Goal: Task Accomplishment & Management: Complete application form

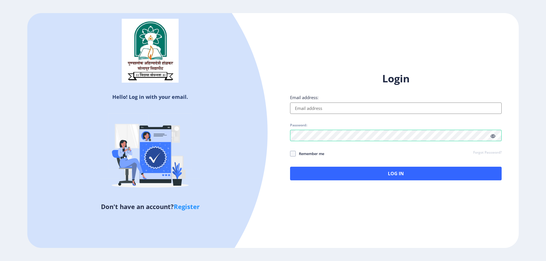
click at [492, 136] on icon at bounding box center [492, 136] width 5 height 4
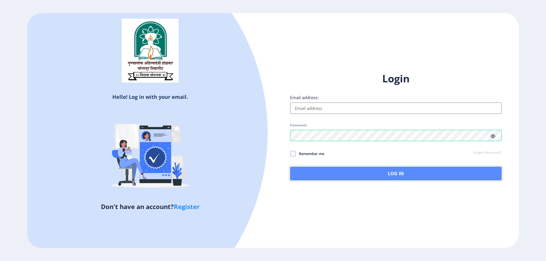
click at [416, 173] on button "Log In" at bounding box center [395, 174] width 211 height 14
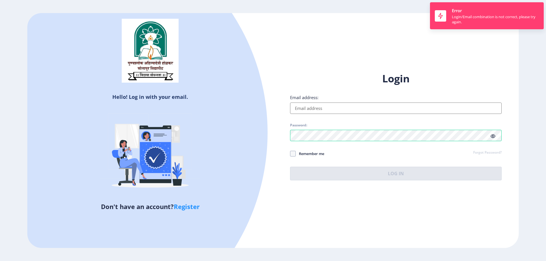
click at [360, 105] on input "Email address:" at bounding box center [395, 108] width 211 height 11
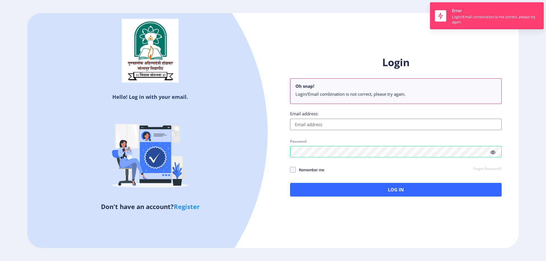
paste input "[EMAIL_ADDRESS][DOMAIN_NAME]"
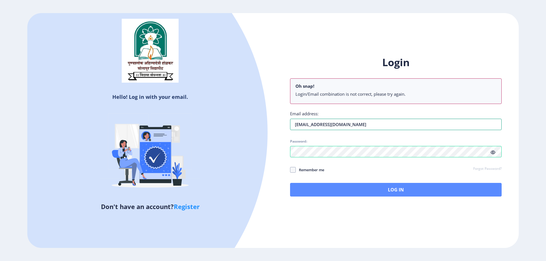
type input "[EMAIL_ADDRESS][DOMAIN_NAME]"
click at [359, 186] on button "Log In" at bounding box center [395, 190] width 211 height 14
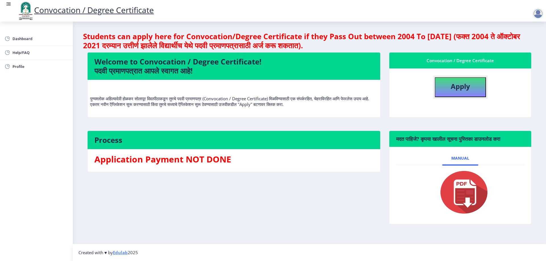
click at [461, 90] on b "Apply" at bounding box center [460, 86] width 19 height 9
select select
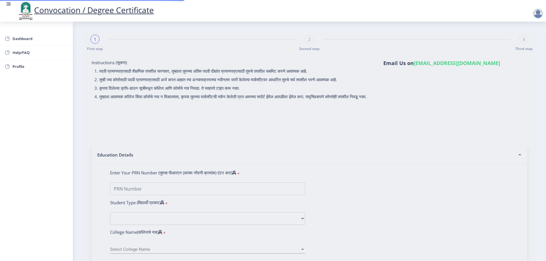
type input "SHEGAON KHAJAPPA BAVASA"
type input "SAVITRI"
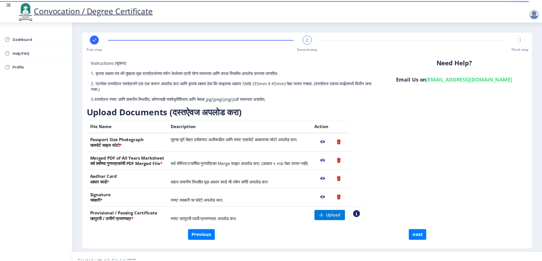
scroll to position [9, 0]
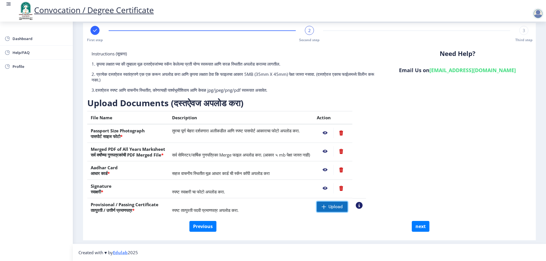
click at [326, 205] on span at bounding box center [323, 207] width 5 height 5
click at [333, 132] on nb-action at bounding box center [325, 133] width 16 height 10
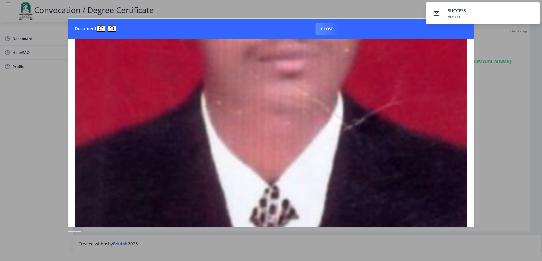
scroll to position [227, 0]
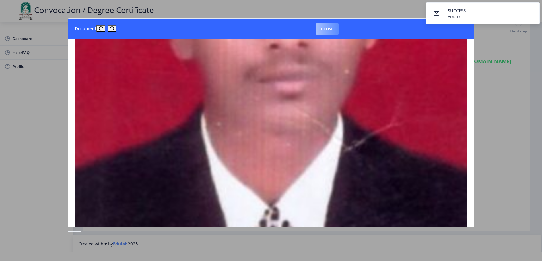
click at [324, 26] on button "Close" at bounding box center [326, 28] width 23 height 11
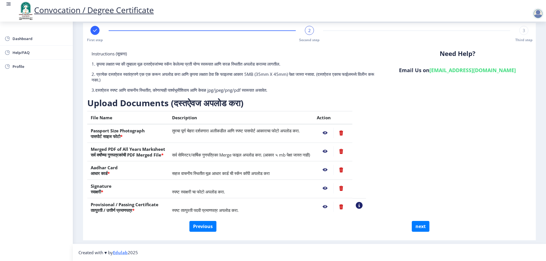
click at [333, 148] on nb-action at bounding box center [325, 151] width 16 height 10
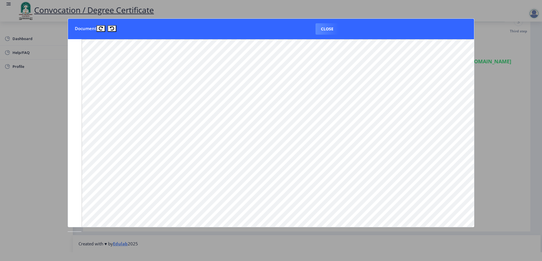
scroll to position [564, 0]
click at [318, 30] on button "Close" at bounding box center [326, 28] width 23 height 11
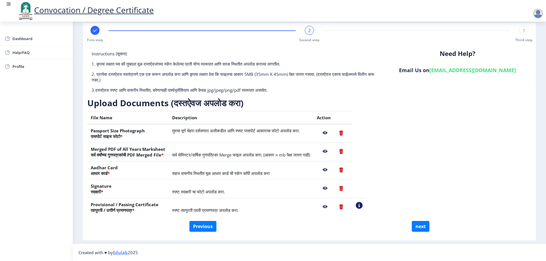
click at [333, 169] on nb-action at bounding box center [325, 170] width 16 height 10
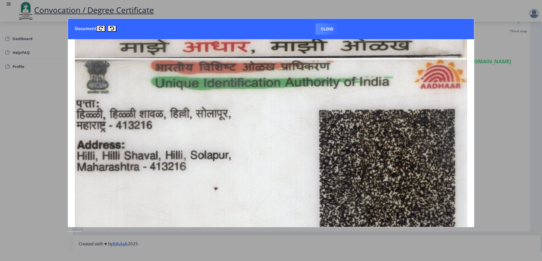
scroll to position [313, 0]
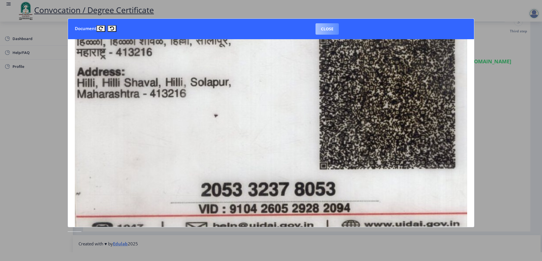
click at [333, 30] on button "Close" at bounding box center [326, 28] width 23 height 11
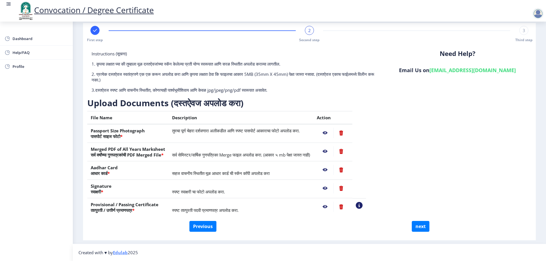
click at [333, 186] on nb-action at bounding box center [325, 188] width 16 height 10
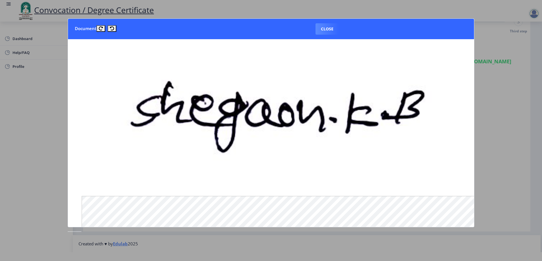
scroll to position [0, 0]
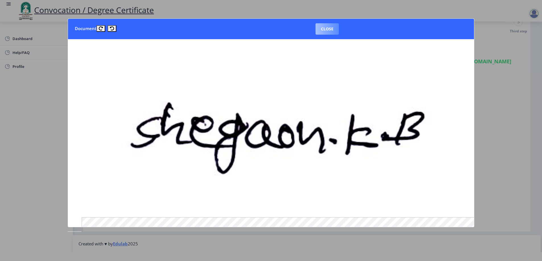
click at [330, 28] on button "Close" at bounding box center [326, 28] width 23 height 11
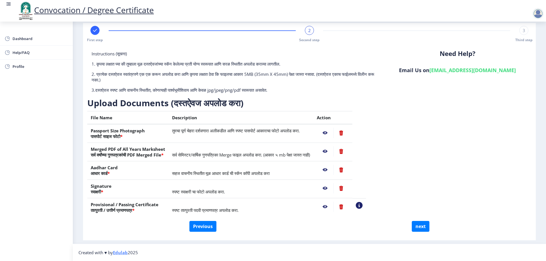
click at [333, 205] on nb-action at bounding box center [325, 207] width 16 height 10
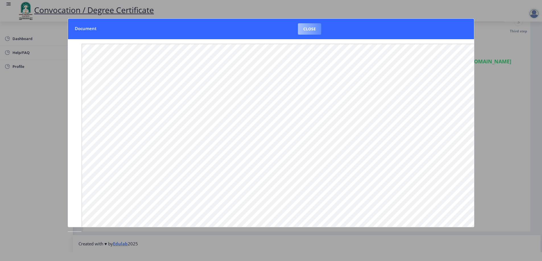
click at [312, 24] on button "Close" at bounding box center [309, 28] width 23 height 11
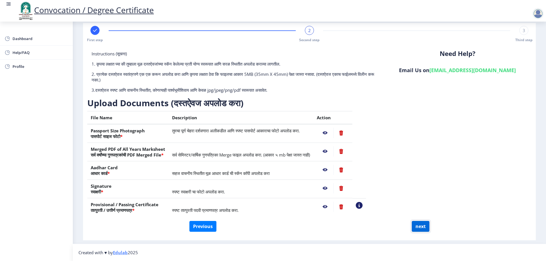
click at [420, 224] on button "next" at bounding box center [421, 226] width 18 height 11
select select
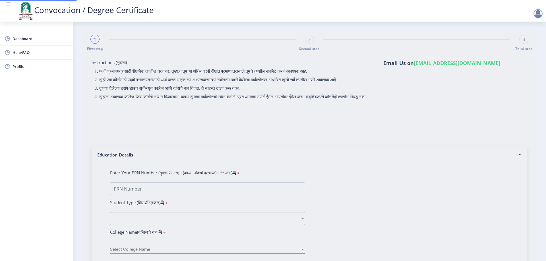
select select
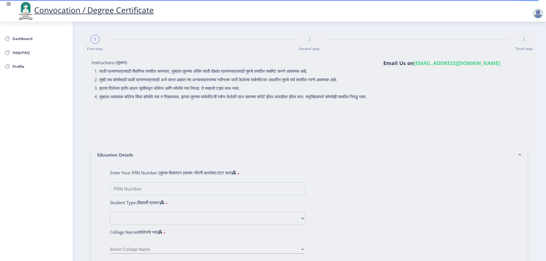
select select
type input "SHEGAON KHAJAPPA BAVASA"
type input "SAVITRI"
type input "2017032500015223"
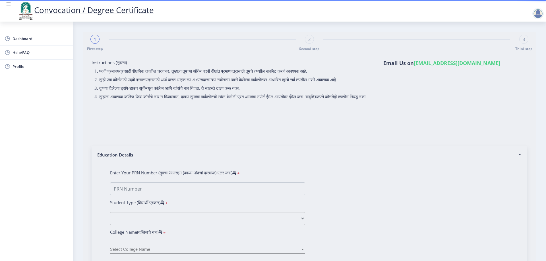
select select "Regular"
select select "2021"
select select "October"
select select "Grade A+"
type input "701522"
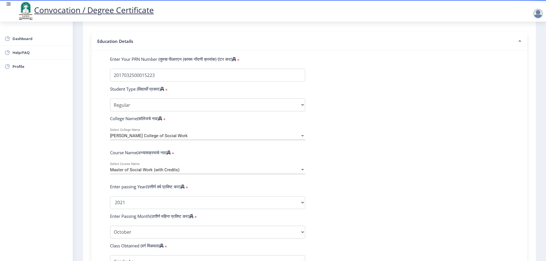
select select
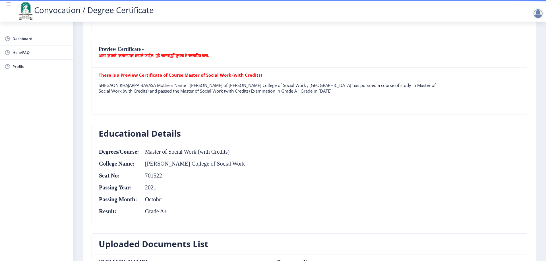
scroll to position [171, 0]
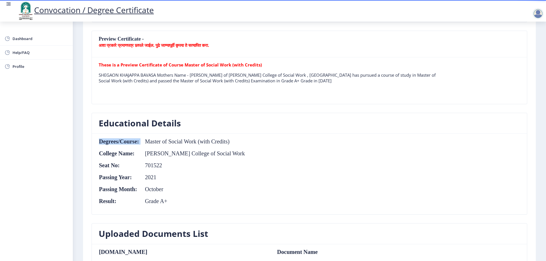
drag, startPoint x: 145, startPoint y: 142, endPoint x: 236, endPoint y: 145, distance: 91.3
click at [236, 145] on table "Degrees/Course: Master of Social Work (with Credits) College Name: Bhai Chhannu…" at bounding box center [172, 174] width 146 height 72
click at [238, 140] on td "Master of Social Work (with Credits)" at bounding box center [192, 141] width 106 height 6
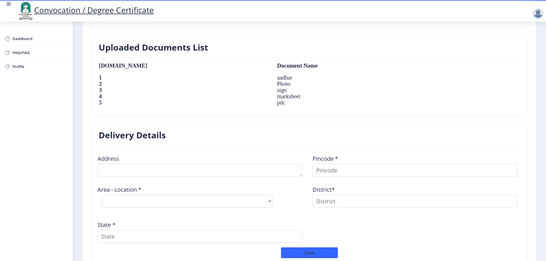
scroll to position [356, 0]
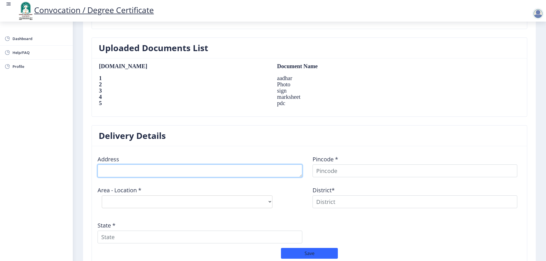
click at [183, 170] on textarea at bounding box center [200, 171] width 205 height 13
type textarea "HILLI SHAVAL SOLAPUR"
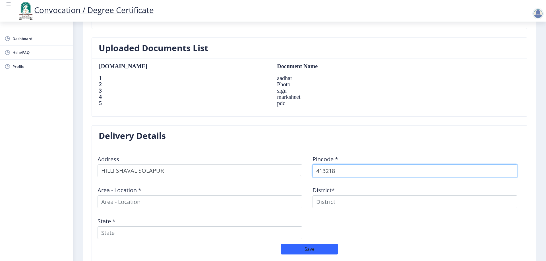
type input "413218"
select select
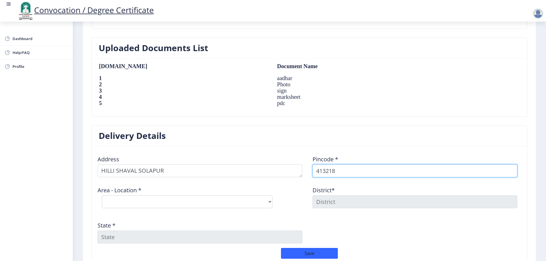
click at [340, 175] on input "413218" at bounding box center [414, 171] width 205 height 13
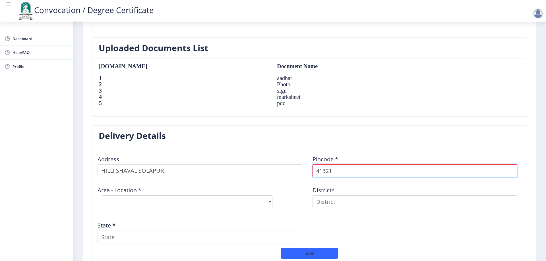
type input "413216"
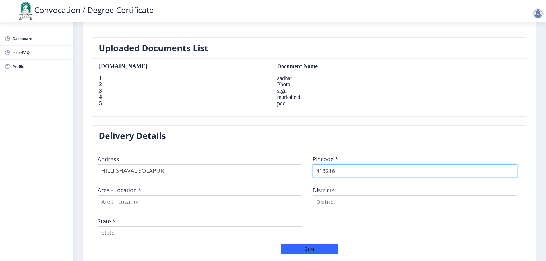
select select
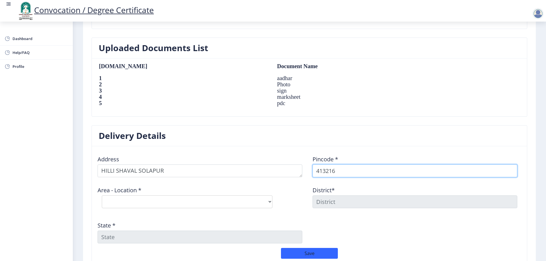
type input "413216"
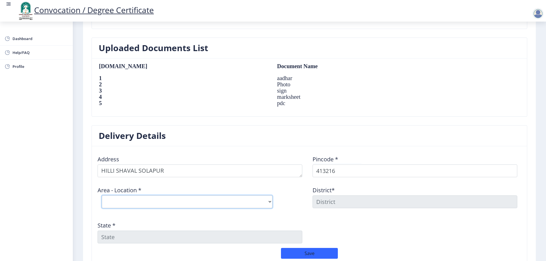
click at [180, 204] on select "Select Area Location Akkalkot S.O Bagehalli B.O Basalegaon B.O Boroti B.O Chikk…" at bounding box center [187, 202] width 171 height 13
select select "14: Object"
click at [102, 196] on select "Select Area Location Akkalkot S.O Bagehalli B.O Basalegaon B.O Boroti B.O Chikk…" at bounding box center [187, 202] width 171 height 13
type input "SOLAPUR"
type input "Maharashtra"
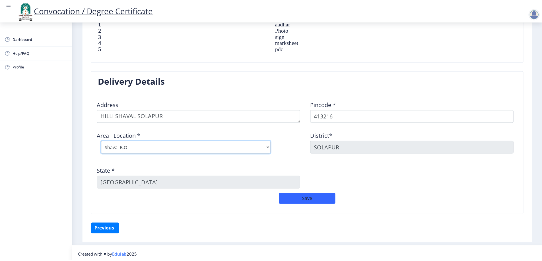
scroll to position [413, 0]
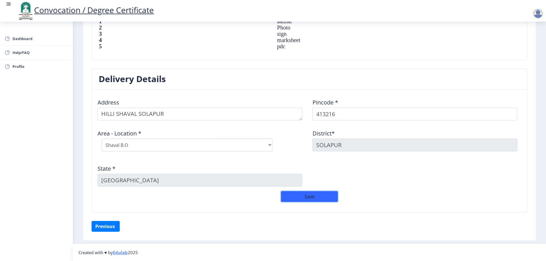
click at [307, 194] on button "Save" at bounding box center [309, 196] width 57 height 11
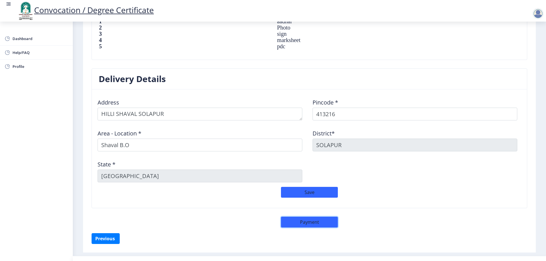
click at [311, 222] on button "Payment" at bounding box center [309, 222] width 57 height 11
select select "sealed"
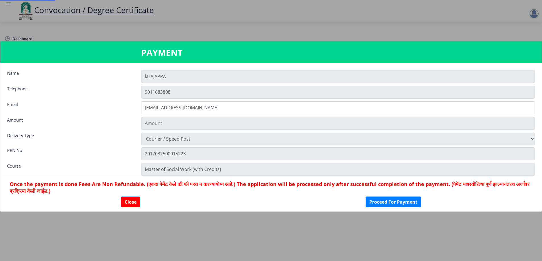
type input "2885"
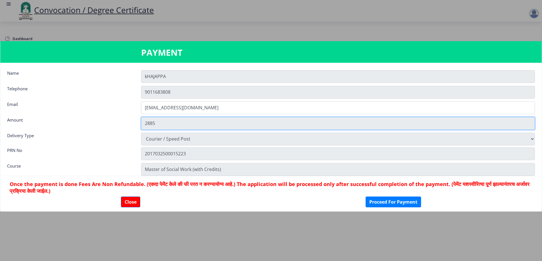
drag, startPoint x: 162, startPoint y: 124, endPoint x: 140, endPoint y: 124, distance: 22.2
click at [140, 124] on div "2885" at bounding box center [338, 123] width 402 height 13
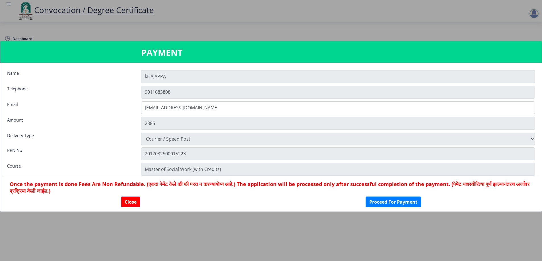
click at [138, 123] on div "2885" at bounding box center [338, 123] width 402 height 13
click at [389, 200] on button "Proceed For Payment" at bounding box center [392, 202] width 55 height 11
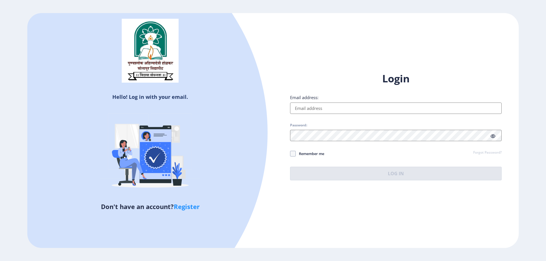
click at [300, 107] on input "Email address:" at bounding box center [395, 108] width 211 height 11
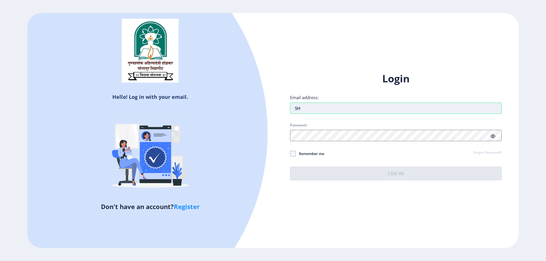
type input "S"
click at [344, 107] on input "[EMAIL_ADDRESS][DOMAIN_NAME]" at bounding box center [395, 108] width 211 height 11
type input "[EMAIL_ADDRESS][DOMAIN_NAME]"
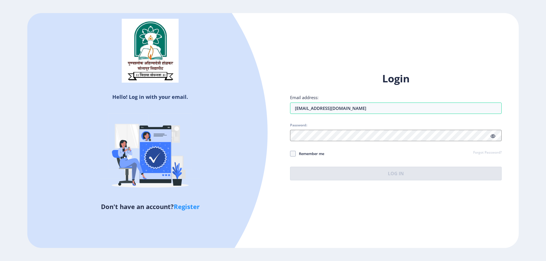
click at [323, 219] on div "Hello! Log in with your email. Don't have an account? Register Login Email addr…" at bounding box center [272, 130] width 491 height 235
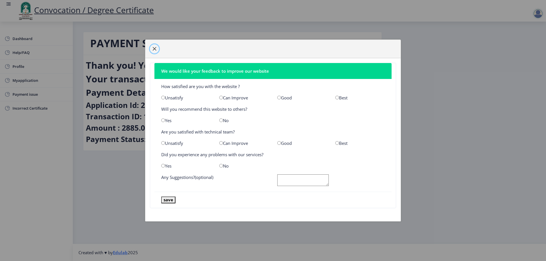
click at [152, 49] on span "button" at bounding box center [154, 49] width 5 height 5
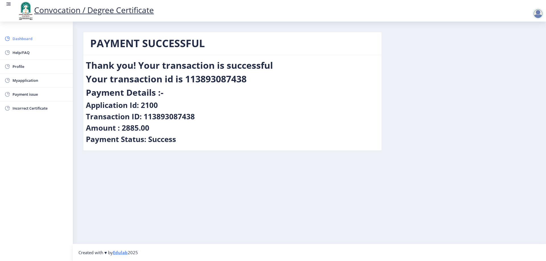
click at [24, 35] on link "Dashboard" at bounding box center [36, 39] width 73 height 14
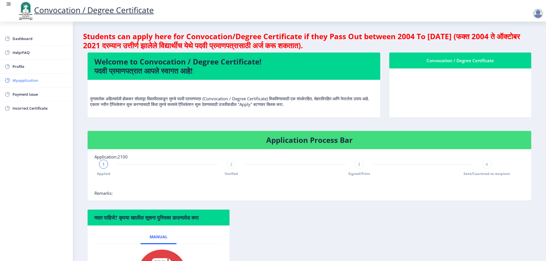
click at [26, 80] on span "Myapplication" at bounding box center [41, 80] width 56 height 7
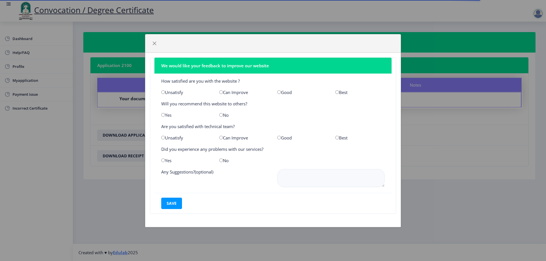
click at [278, 92] on input "radio" at bounding box center [279, 92] width 4 height 4
radio input "true"
click at [163, 113] on input "radio" at bounding box center [163, 115] width 4 height 4
radio input "true"
click at [277, 138] on input "radio" at bounding box center [279, 138] width 4 height 4
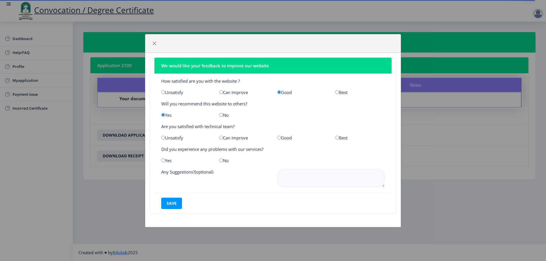
radio input "true"
click at [220, 160] on input "radio" at bounding box center [221, 161] width 4 height 4
radio input "true"
click at [170, 200] on button "save" at bounding box center [171, 203] width 21 height 11
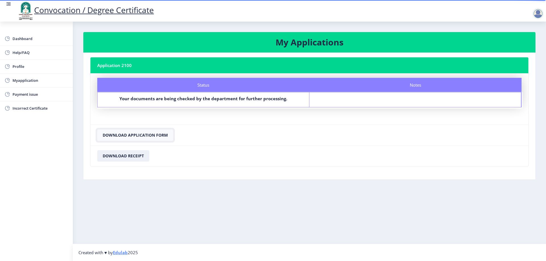
click at [144, 132] on button "Download Application Form" at bounding box center [135, 135] width 76 height 11
click at [131, 155] on button "Download Receipt" at bounding box center [123, 155] width 52 height 11
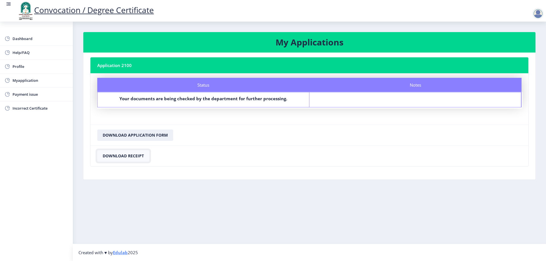
click at [133, 155] on button "Download Receipt" at bounding box center [123, 155] width 52 height 11
click at [20, 65] on span "Profile" at bounding box center [41, 66] width 56 height 7
select select
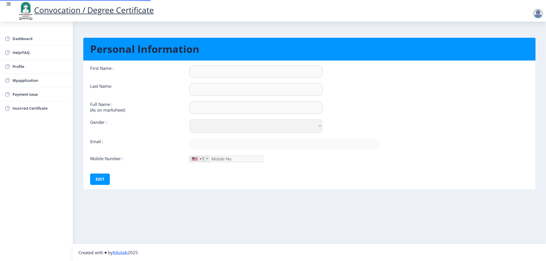
type input "kHAJAPPA"
type input "SHEGAON"
type input "SHEGAON KHAJAPPA BAVASA"
select select "Male"
type input "[EMAIL_ADDRESS][DOMAIN_NAME]"
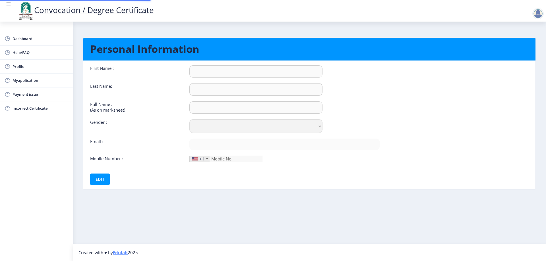
type input "9011683808"
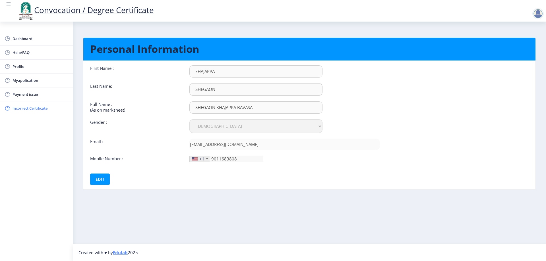
click at [43, 108] on span "Incorrect Certificate" at bounding box center [41, 108] width 56 height 7
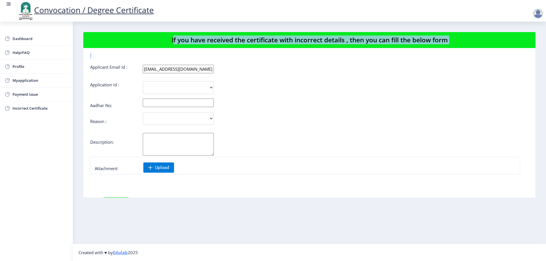
drag, startPoint x: 154, startPoint y: 34, endPoint x: 468, endPoint y: 33, distance: 314.1
click at [468, 33] on nb-card-header "If you have received the certificate with incorrect details , then you can fill…" at bounding box center [309, 40] width 452 height 16
click at [467, 36] on nb-card-header "If you have received the certificate with incorrect details , then you can fill…" at bounding box center [309, 40] width 452 height 16
